Goal: Find specific page/section: Find specific page/section

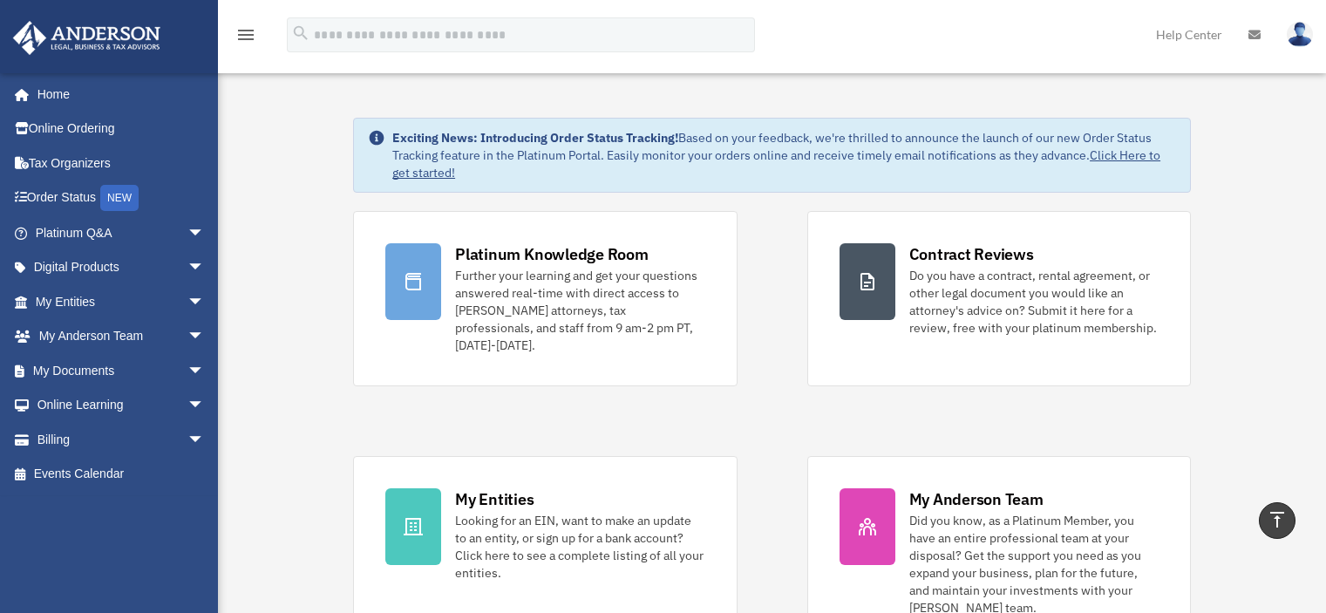
scroll to position [785, 0]
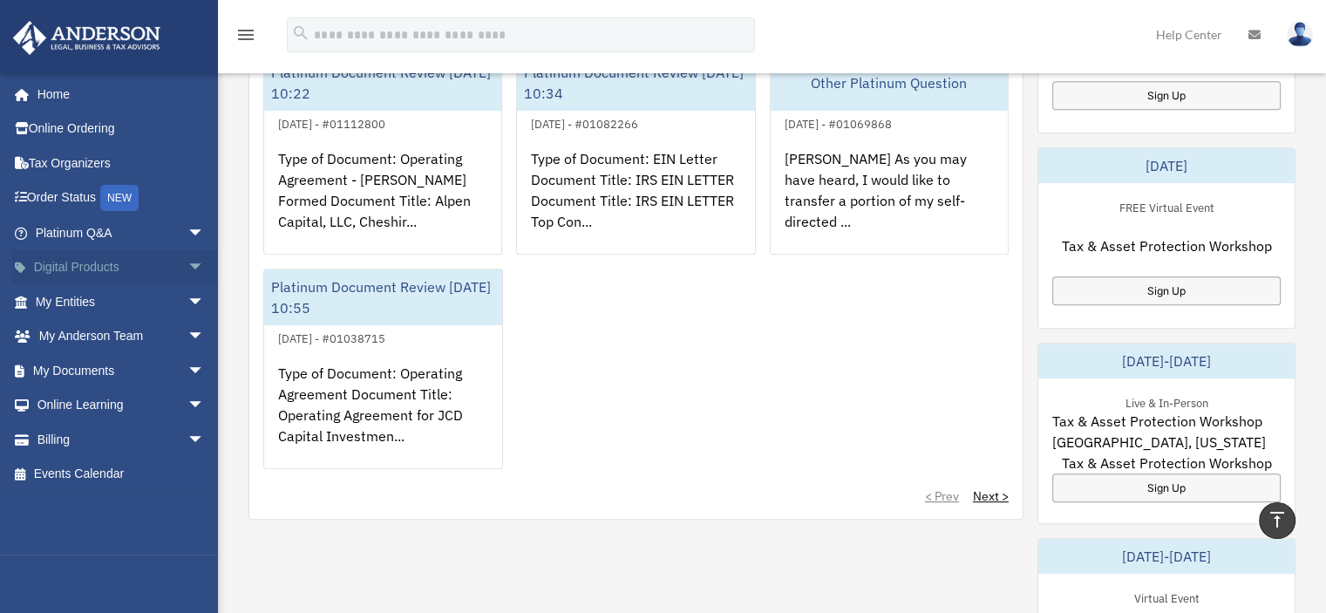
click at [187, 269] on span "arrow_drop_down" at bounding box center [204, 268] width 35 height 36
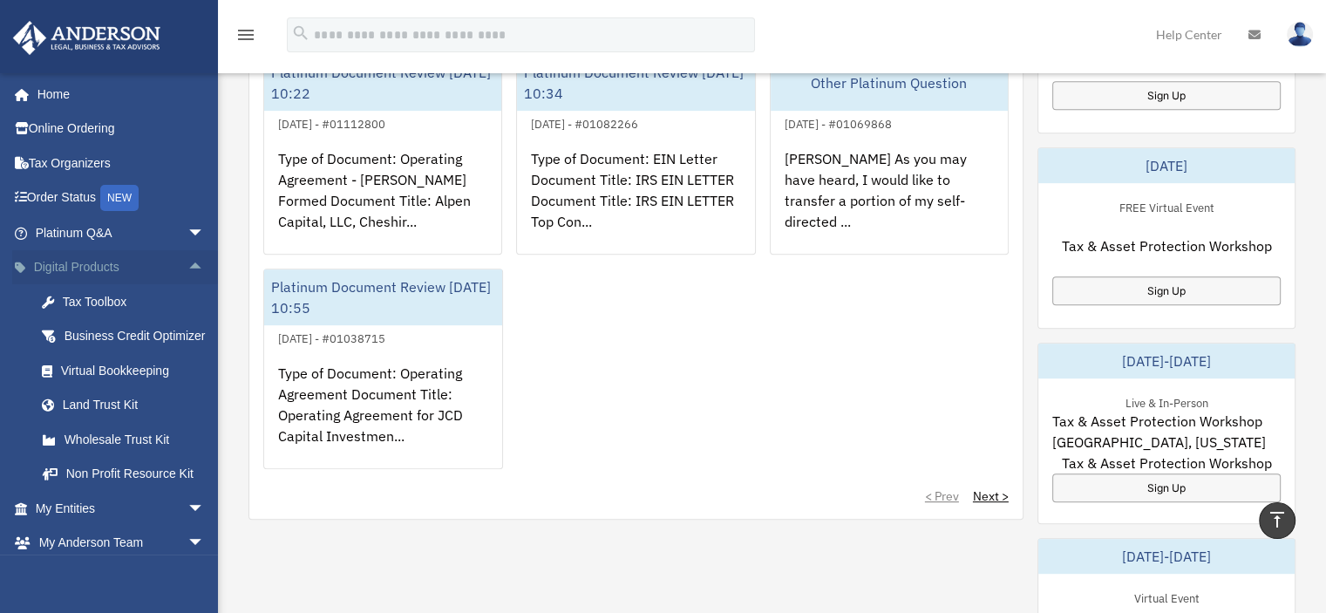
click at [187, 269] on span "arrow_drop_up" at bounding box center [204, 268] width 35 height 36
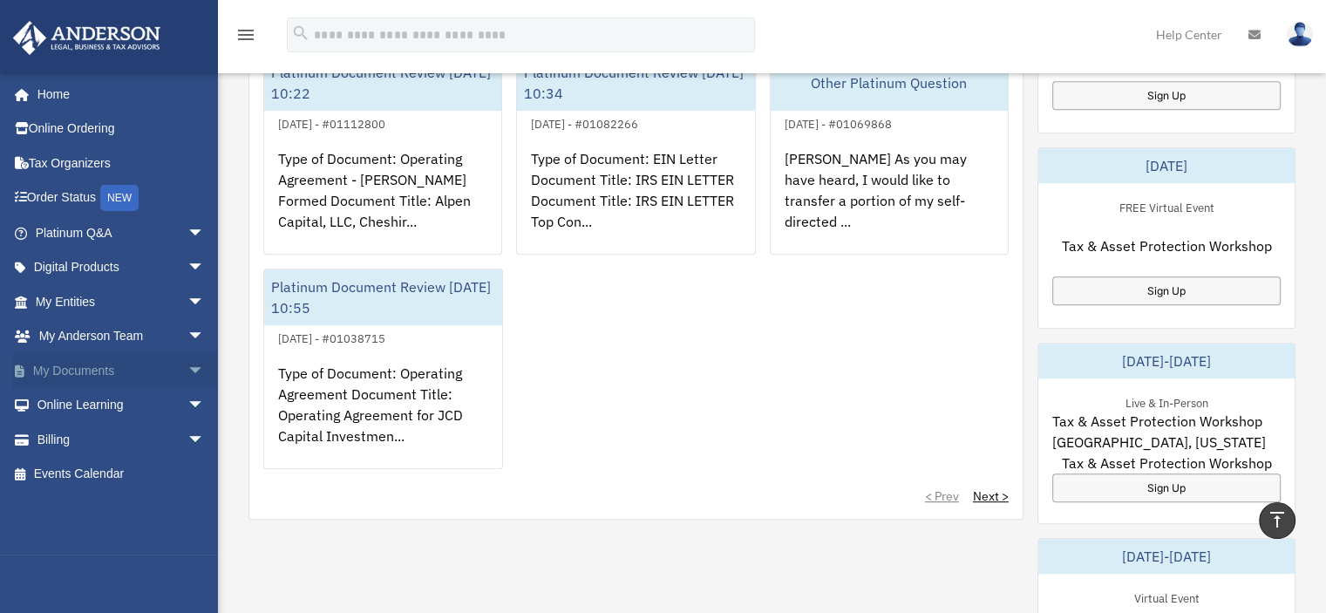
click at [187, 372] on span "arrow_drop_down" at bounding box center [204, 371] width 35 height 36
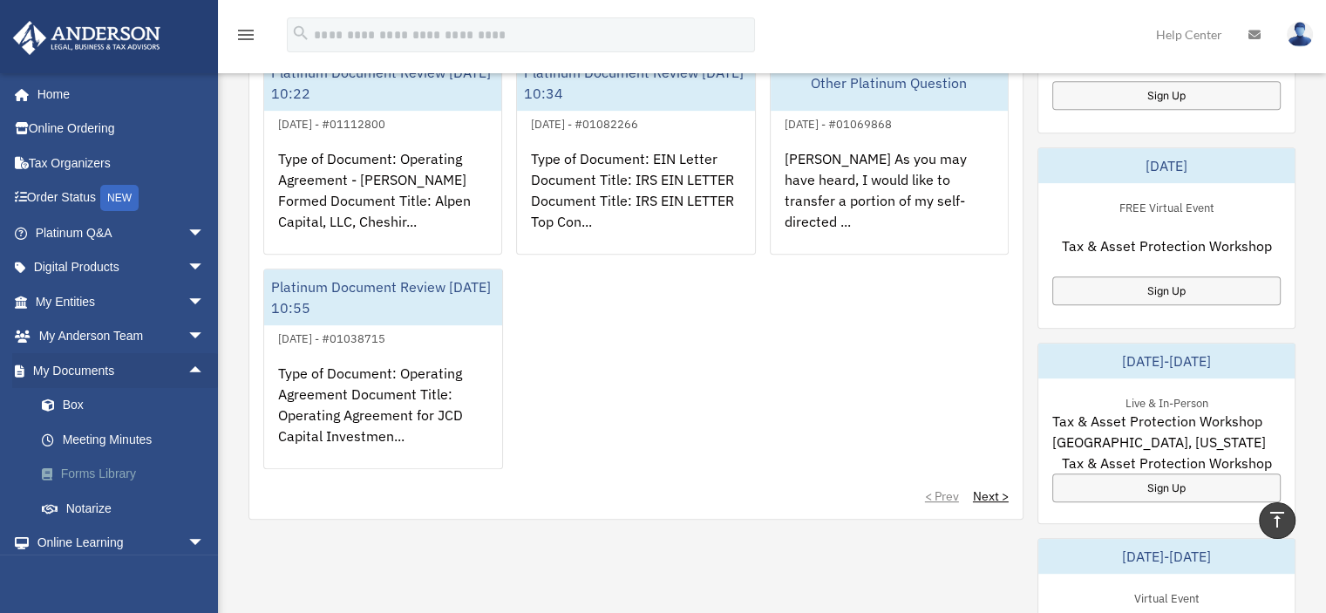
click at [112, 474] on link "Forms Library" at bounding box center [127, 474] width 207 height 35
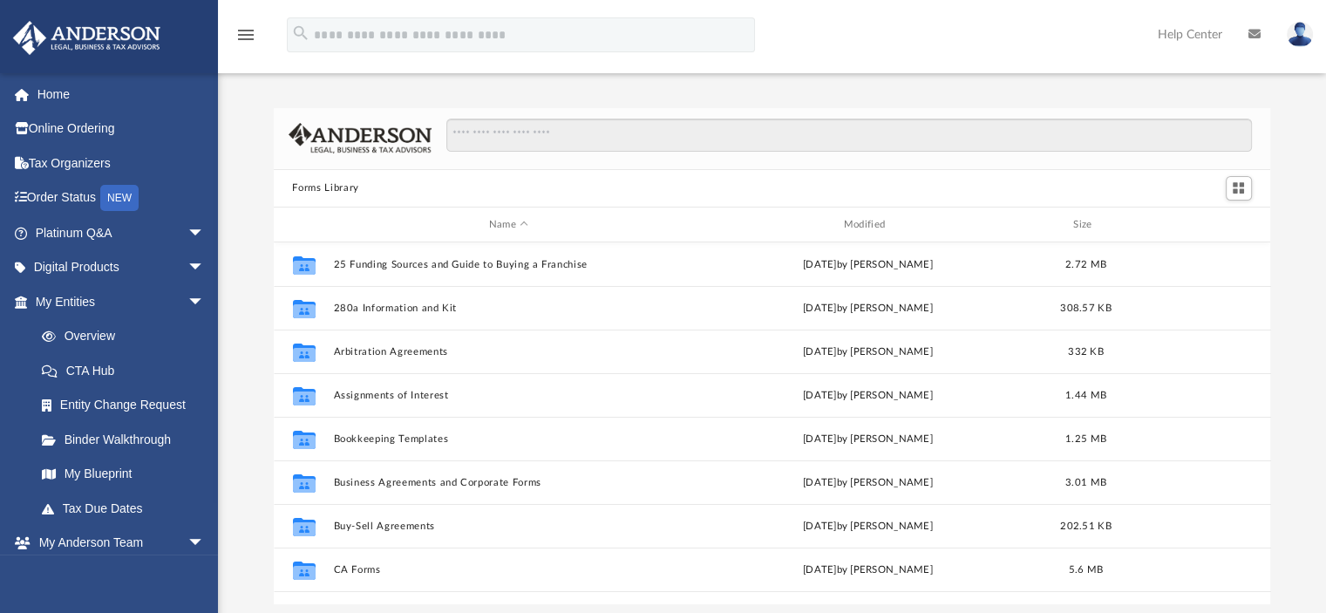
scroll to position [383, 983]
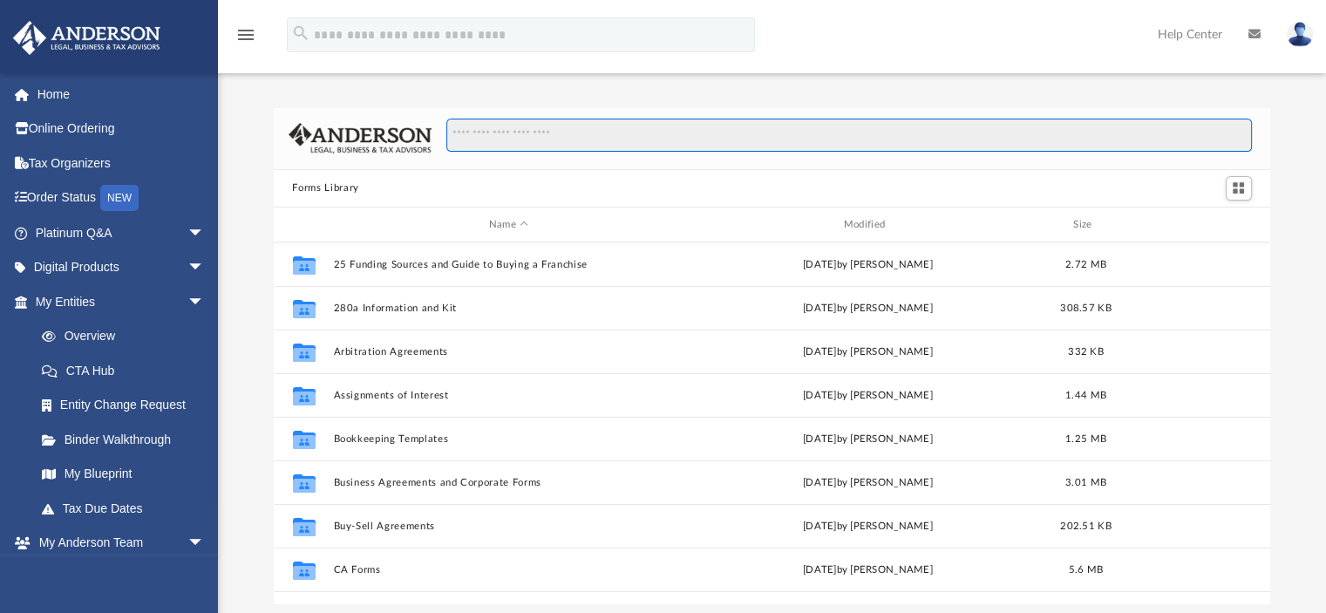
click at [481, 128] on input "Search files and folders" at bounding box center [848, 135] width 805 height 33
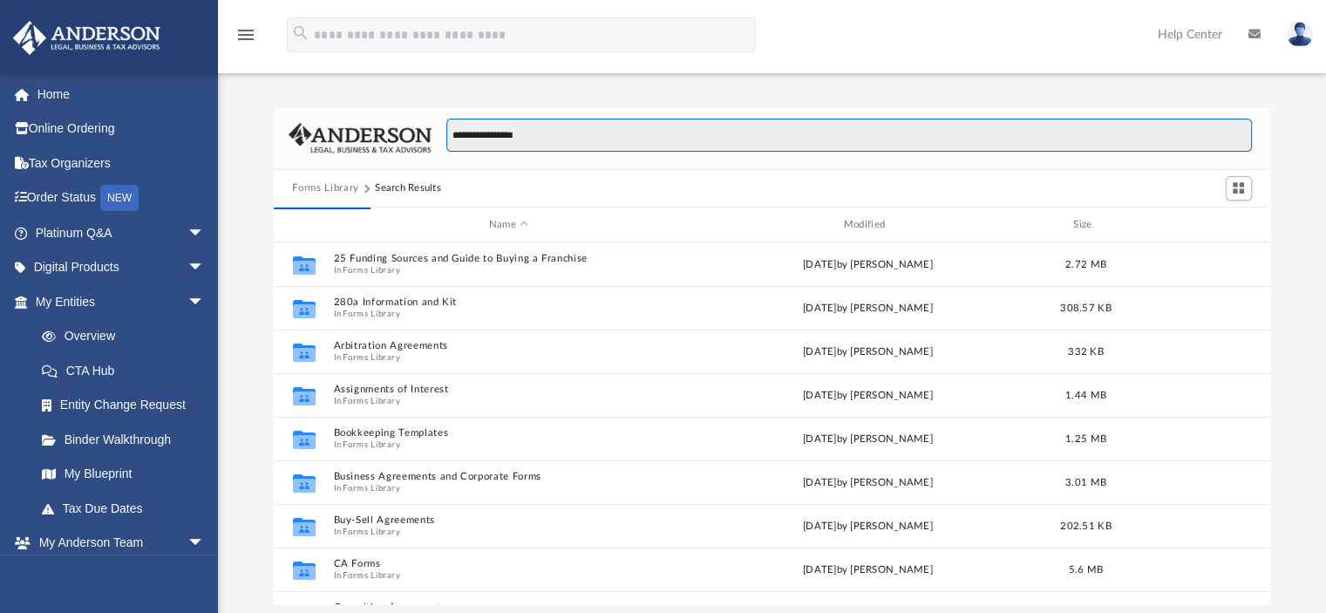
type input "**********"
